Goal: Information Seeking & Learning: Learn about a topic

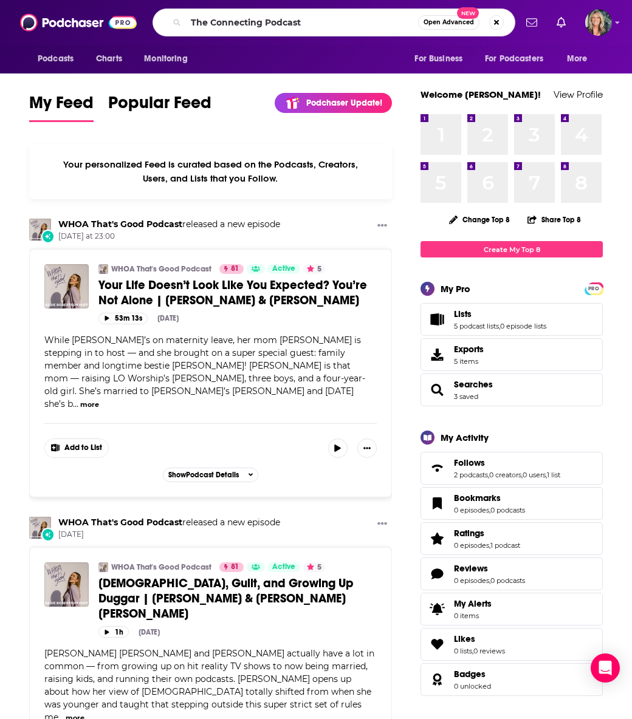
type input "The Connecting Podcast"
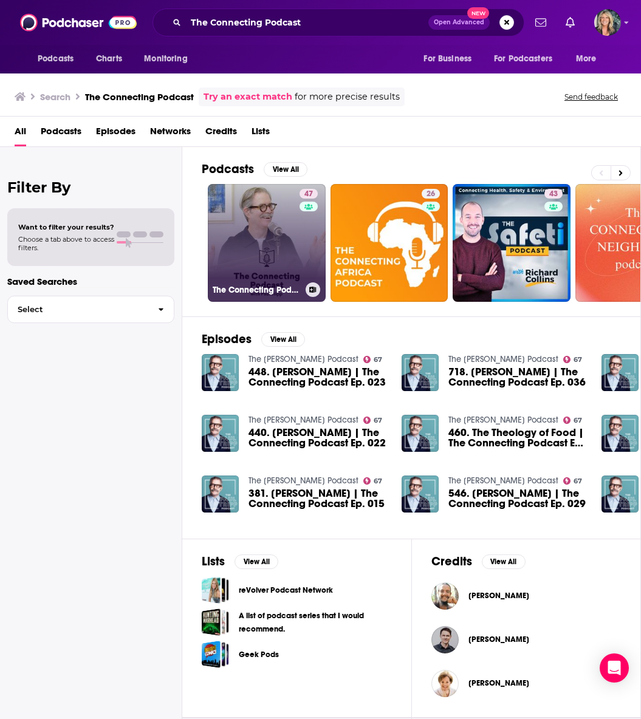
click at [272, 250] on link "47 The Connecting Podcast with [PERSON_NAME]" at bounding box center [267, 243] width 118 height 118
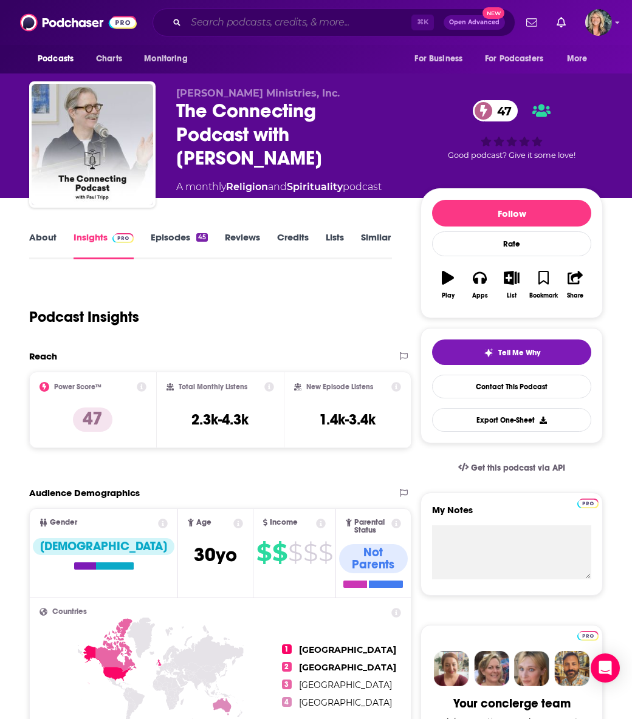
click at [259, 21] on input "Search podcasts, credits, & more..." at bounding box center [298, 22] width 225 height 19
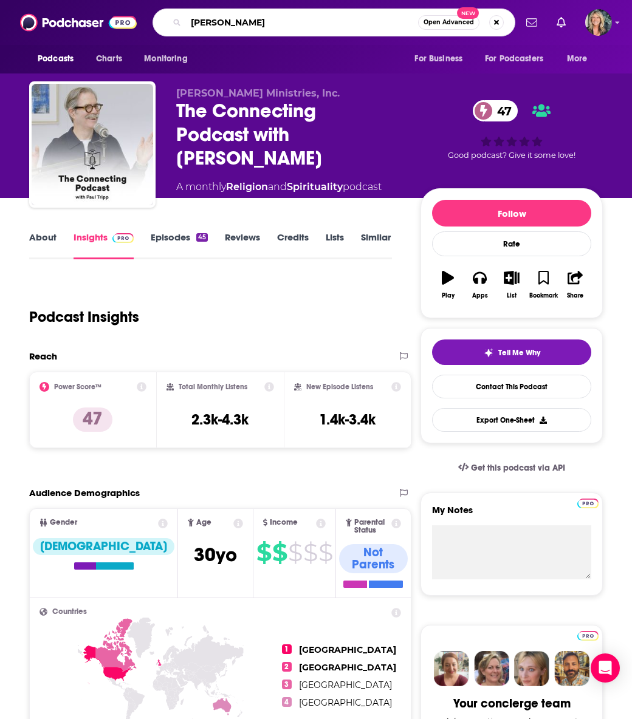
type input "[PERSON_NAME]"
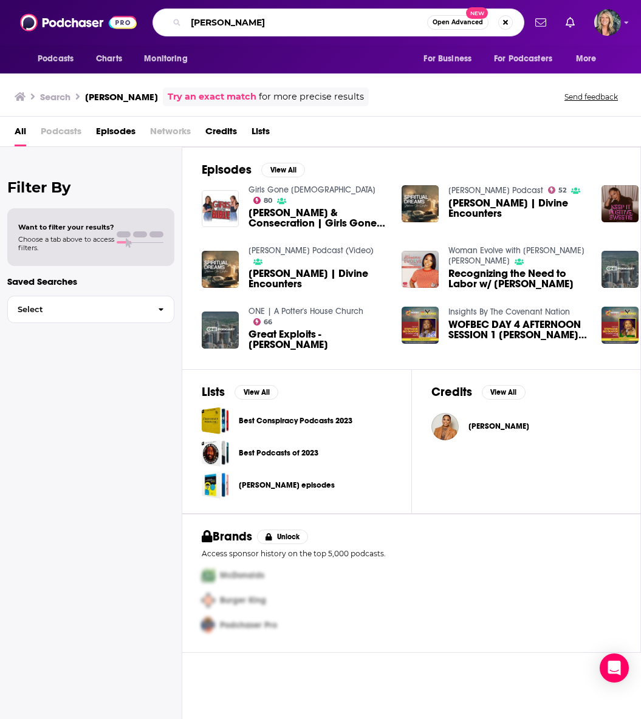
drag, startPoint x: 292, startPoint y: 27, endPoint x: 187, endPoint y: 25, distance: 105.1
click at [187, 25] on input "[PERSON_NAME]" at bounding box center [306, 22] width 241 height 19
type input "More Purpose podcast"
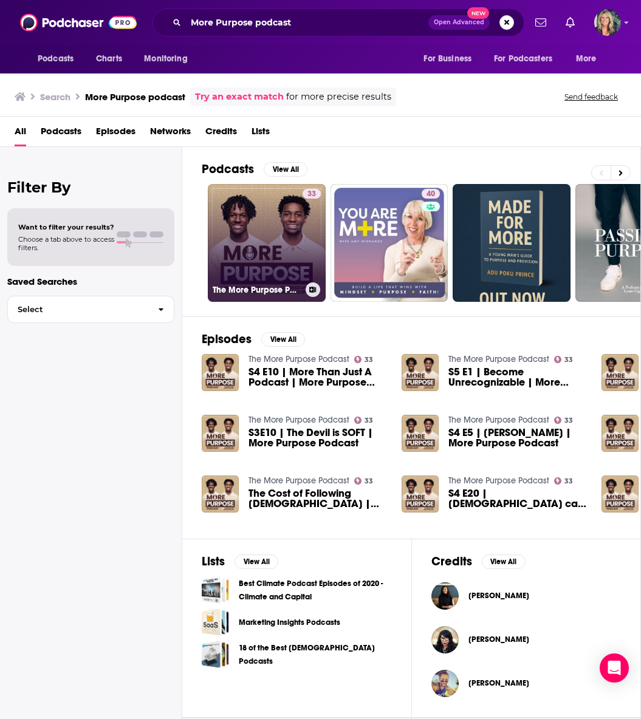
click at [262, 235] on link "33 The More Purpose Podcast" at bounding box center [267, 243] width 118 height 118
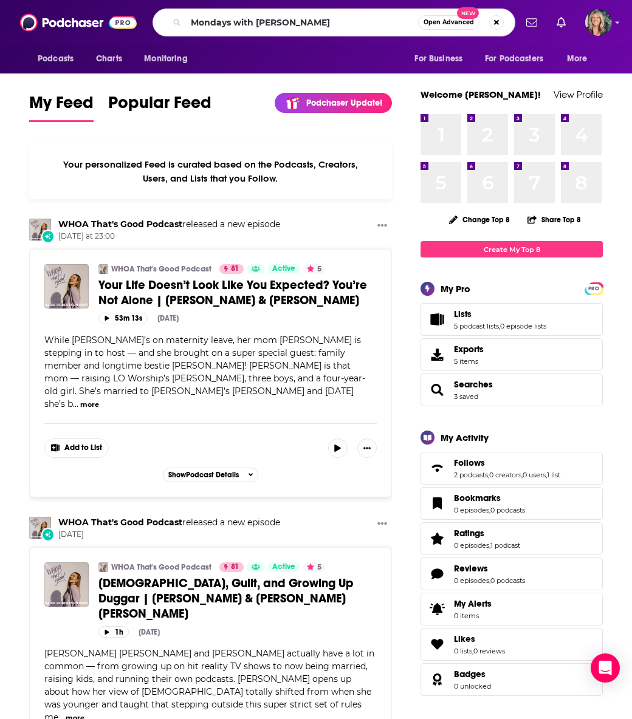
type input "Mondays with Marquis"
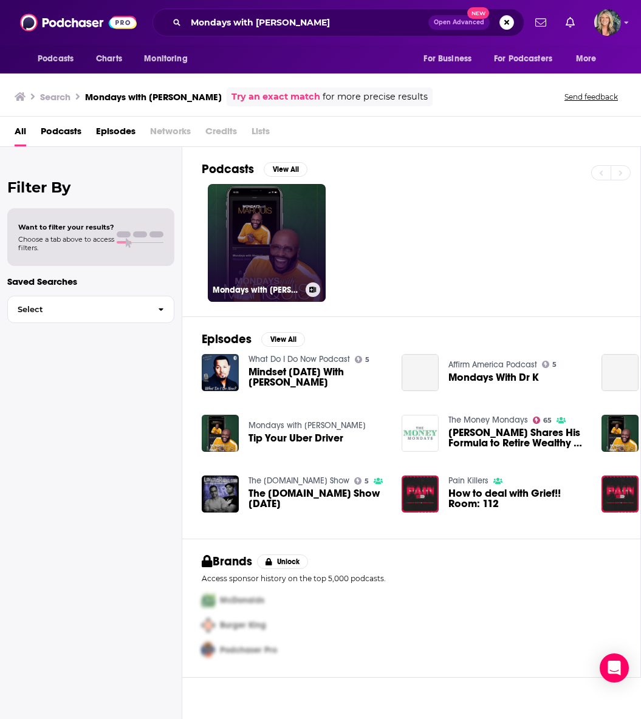
click at [268, 256] on link "Mondays with Marquis" at bounding box center [267, 243] width 118 height 118
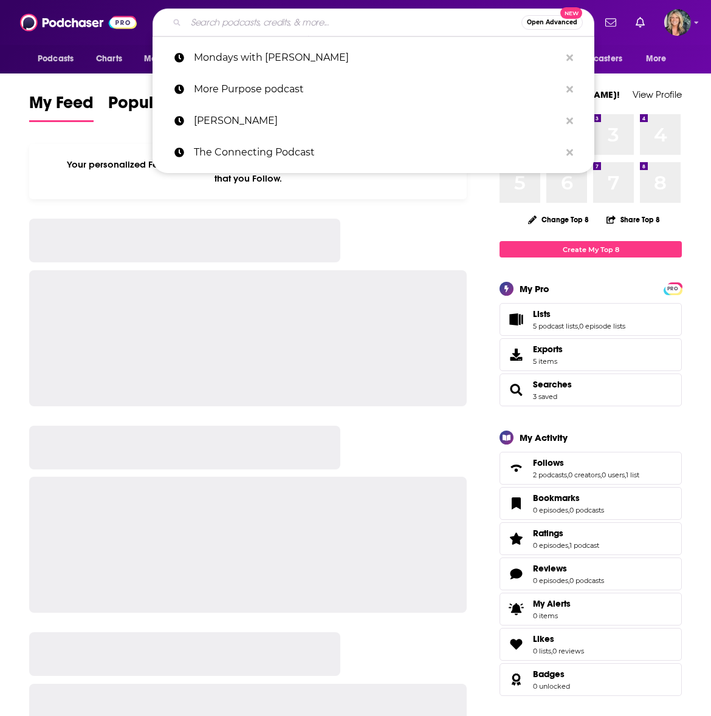
click at [233, 24] on input "Search podcasts, credits, & more..." at bounding box center [353, 22] width 335 height 19
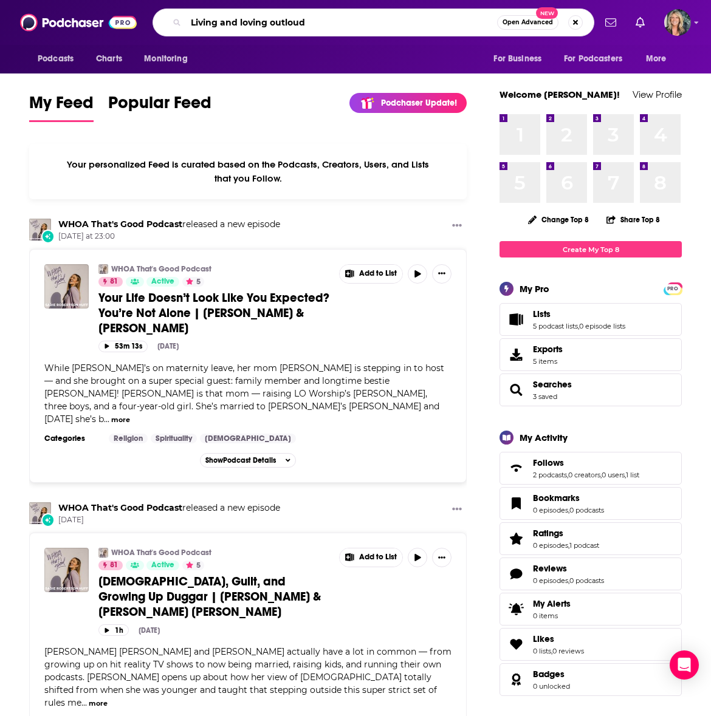
type input "Living and loving outloud"
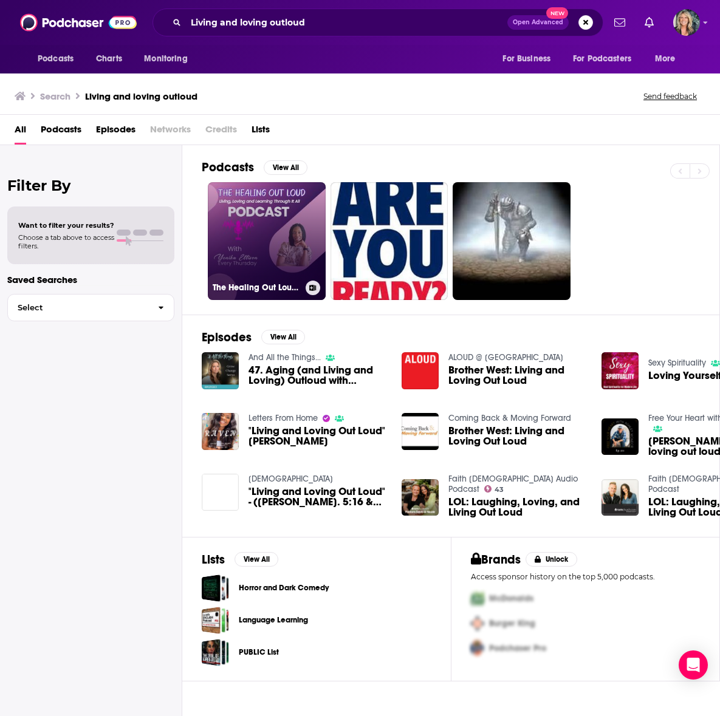
click at [275, 243] on link "The Healing Out Loud Podcast - Living, Loving and Learning Through It All" at bounding box center [267, 241] width 118 height 118
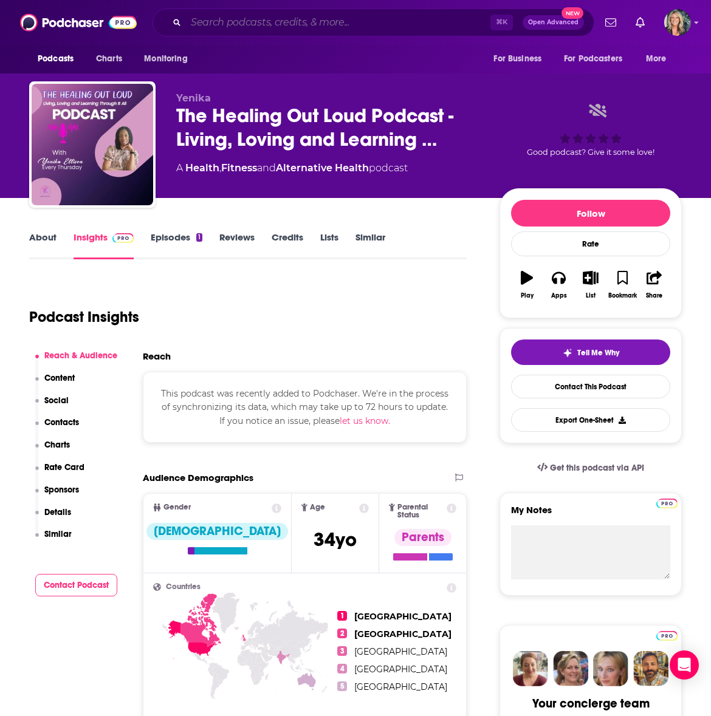
click at [222, 26] on input "Search podcasts, credits, & more..." at bounding box center [338, 22] width 304 height 19
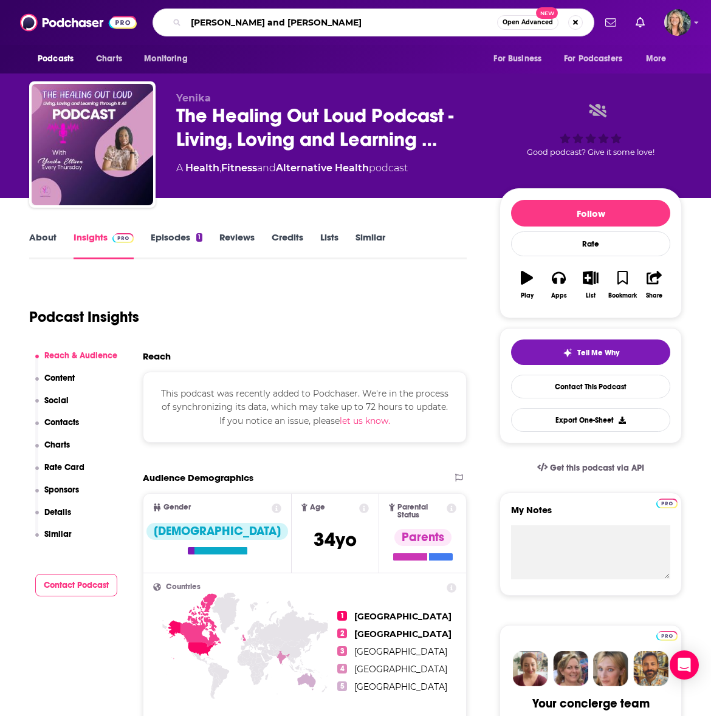
type input "Keith and Raven Hartwell"
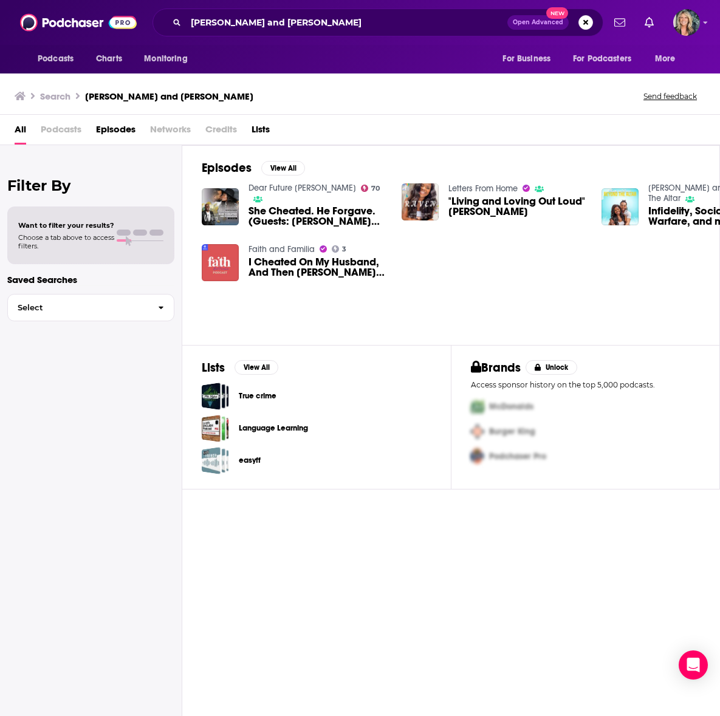
click at [478, 199] on span ""Living and Loving Out Loud" Raven Hartwell" at bounding box center [517, 206] width 139 height 21
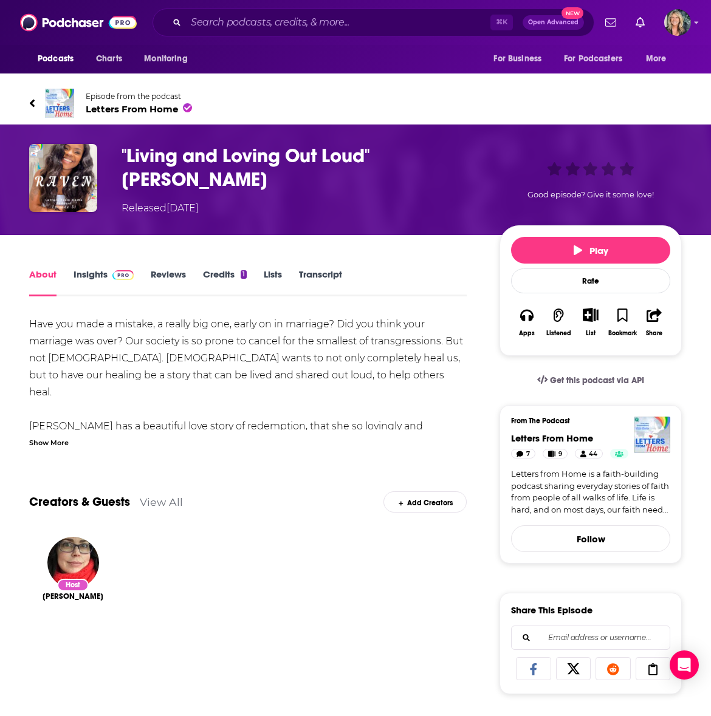
click at [94, 275] on link "Insights" at bounding box center [104, 283] width 60 height 28
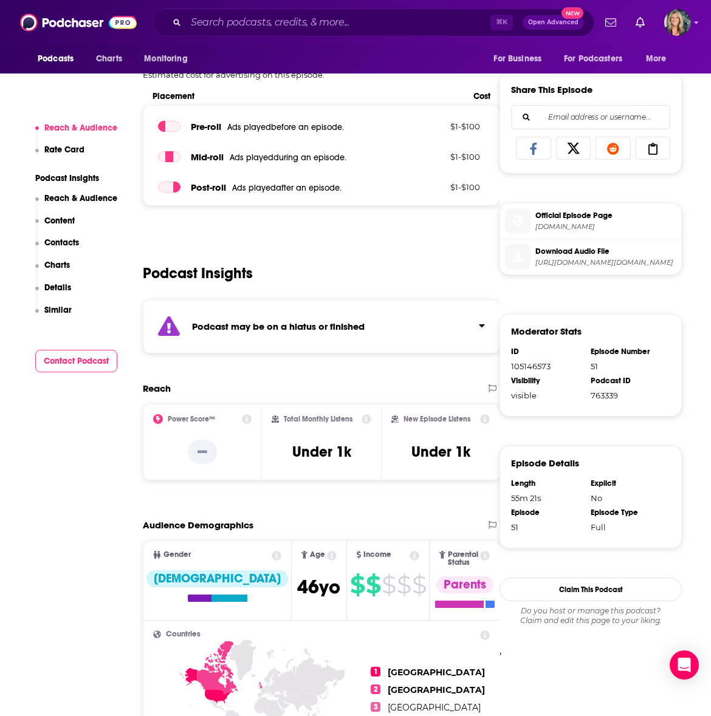
scroll to position [603, 0]
